Goal: Information Seeking & Learning: Learn about a topic

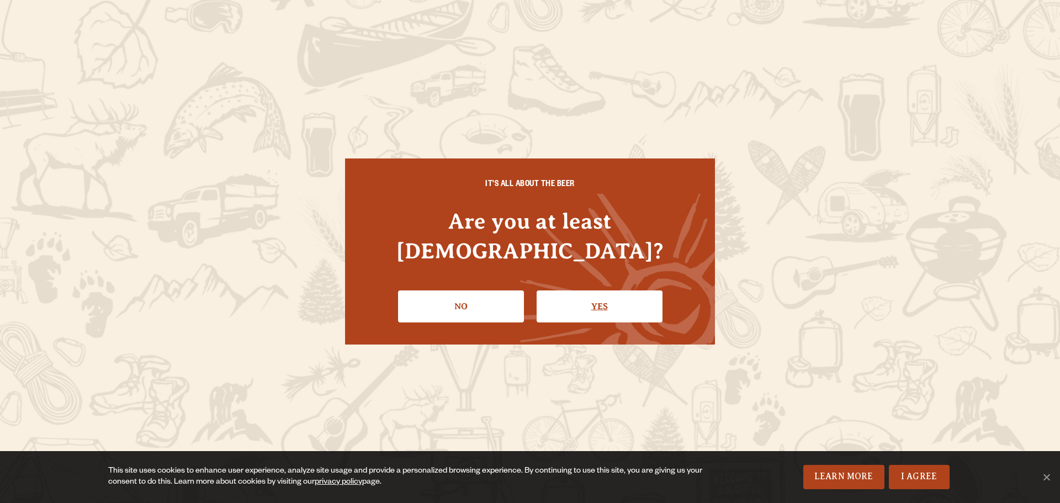
click at [618, 299] on link "Yes" at bounding box center [599, 306] width 126 height 32
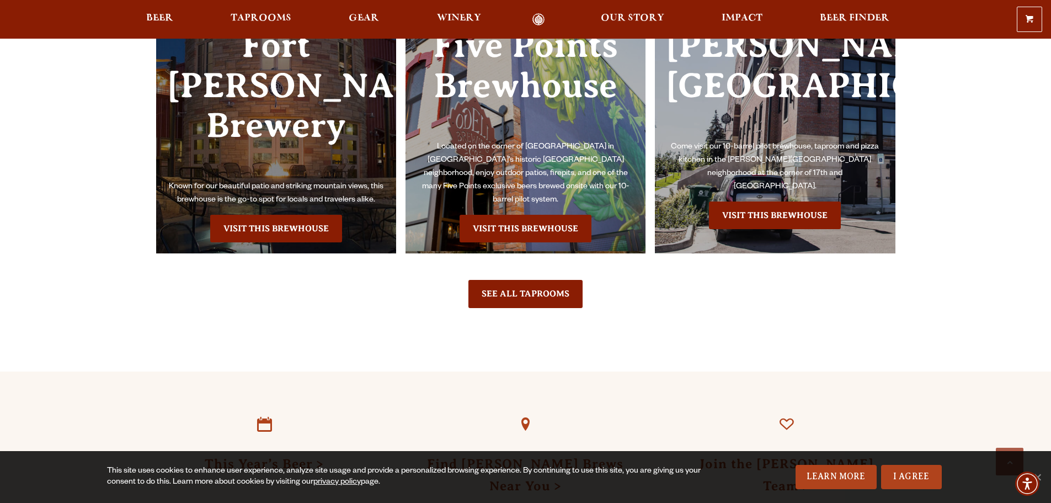
scroll to position [2649, 0]
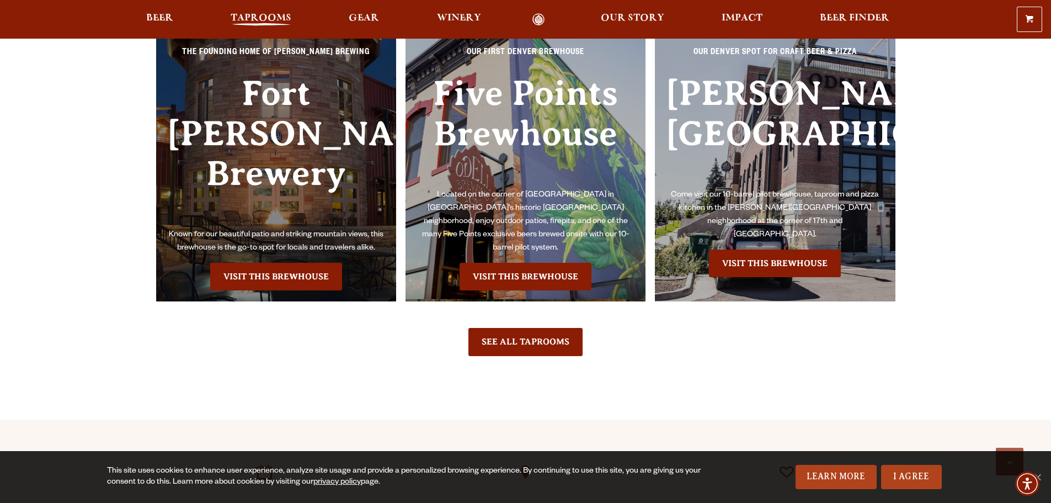
click at [258, 18] on span "Taprooms" at bounding box center [261, 18] width 61 height 9
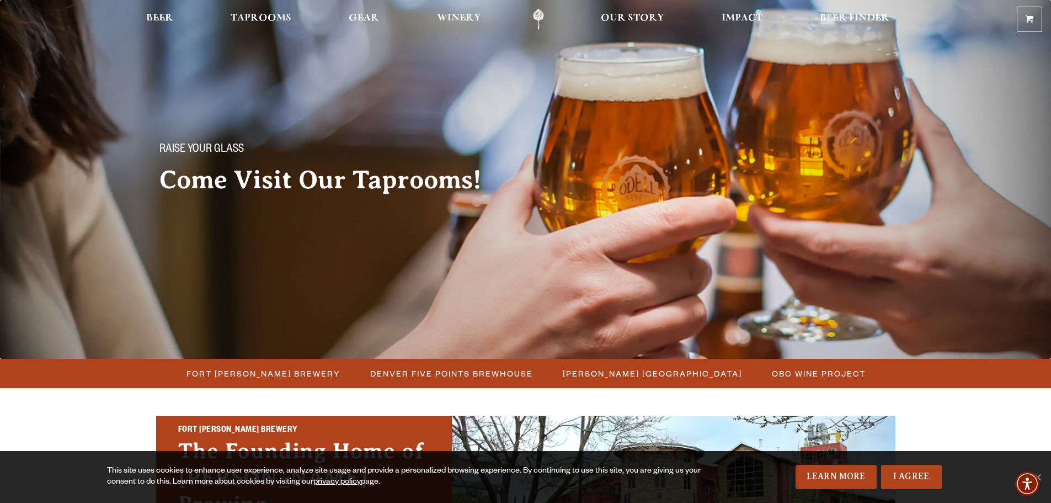
scroll to position [110, 0]
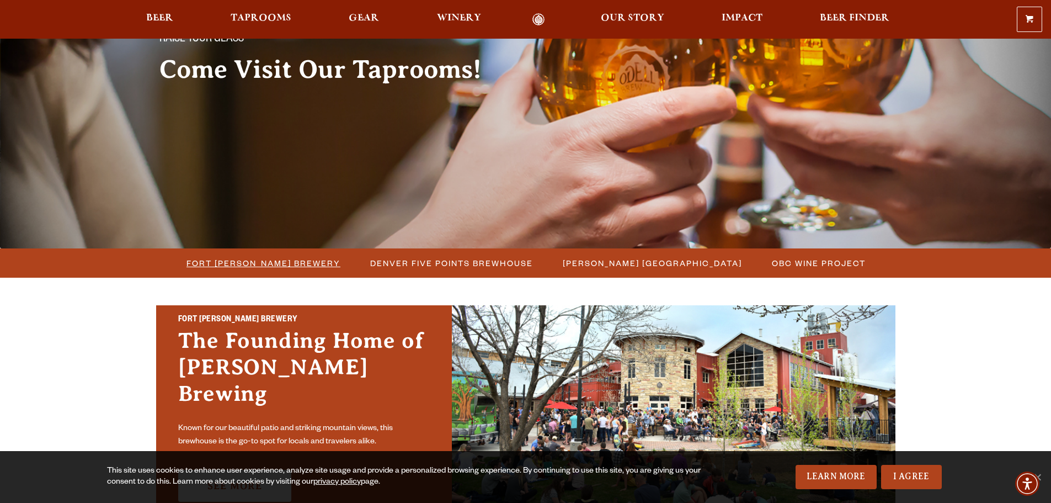
click at [268, 268] on span "Fort [PERSON_NAME] Brewery" at bounding box center [264, 263] width 154 height 16
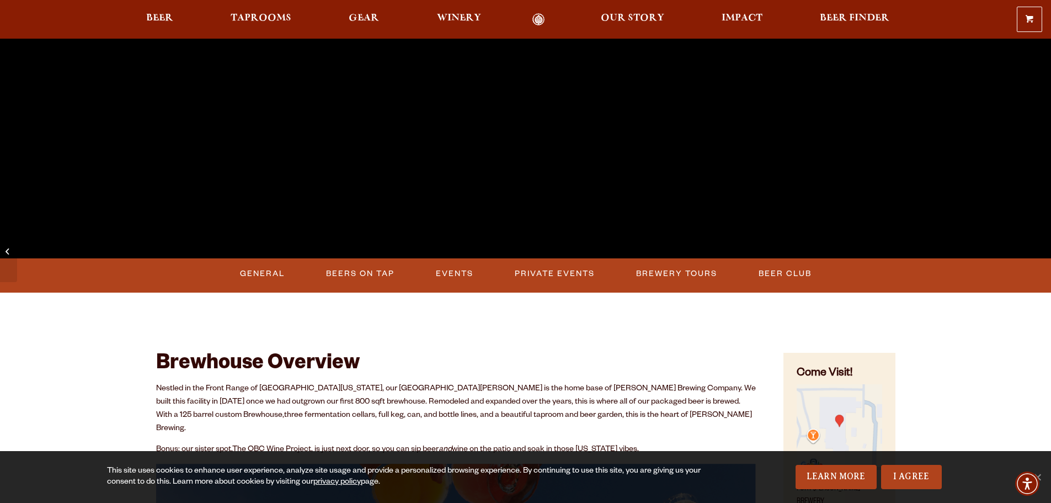
scroll to position [331, 0]
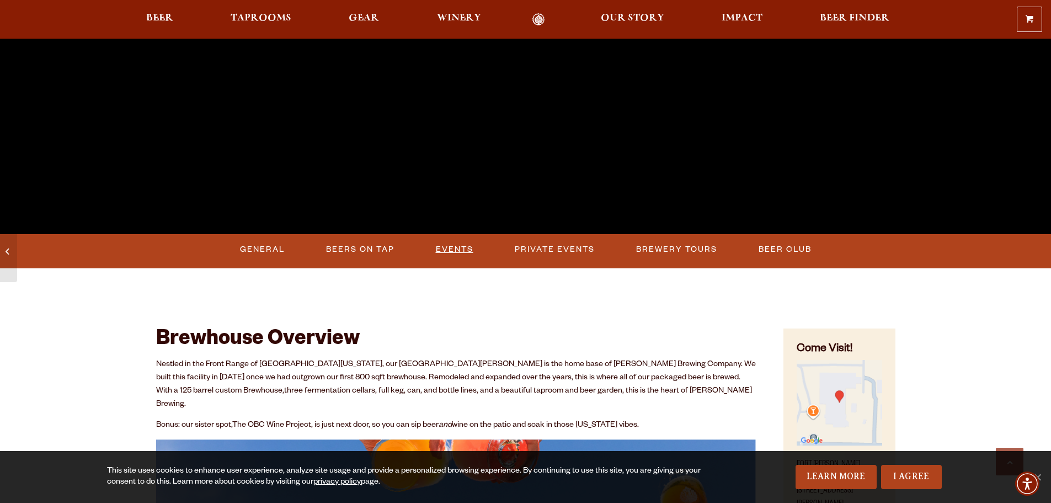
click at [444, 251] on link "Events" at bounding box center [455, 249] width 46 height 25
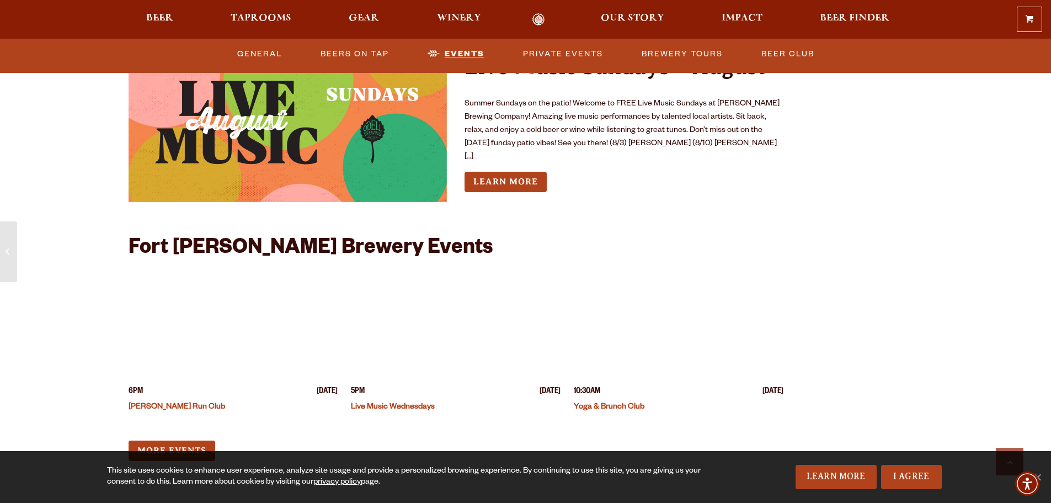
scroll to position [4182, 0]
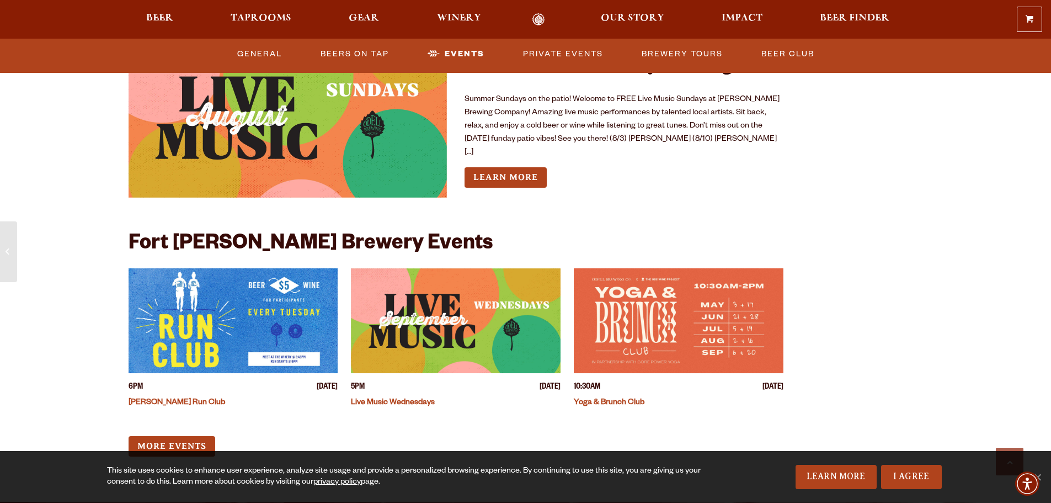
click at [136, 436] on link "More Events" at bounding box center [172, 446] width 87 height 20
